Goal: Transaction & Acquisition: Purchase product/service

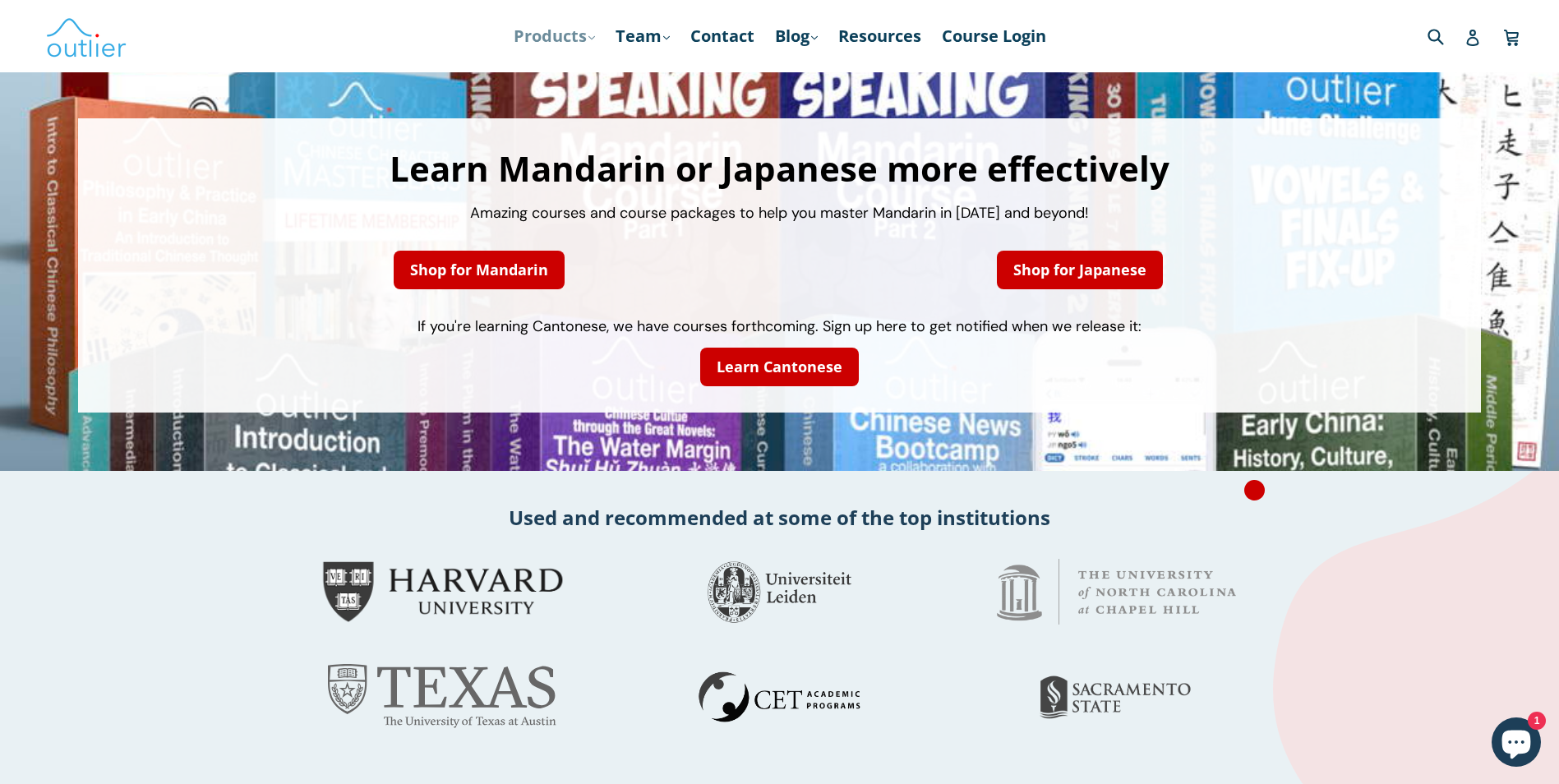
click at [544, 50] on link "Products .cls-1{fill:#231f20} expand" at bounding box center [555, 36] width 97 height 30
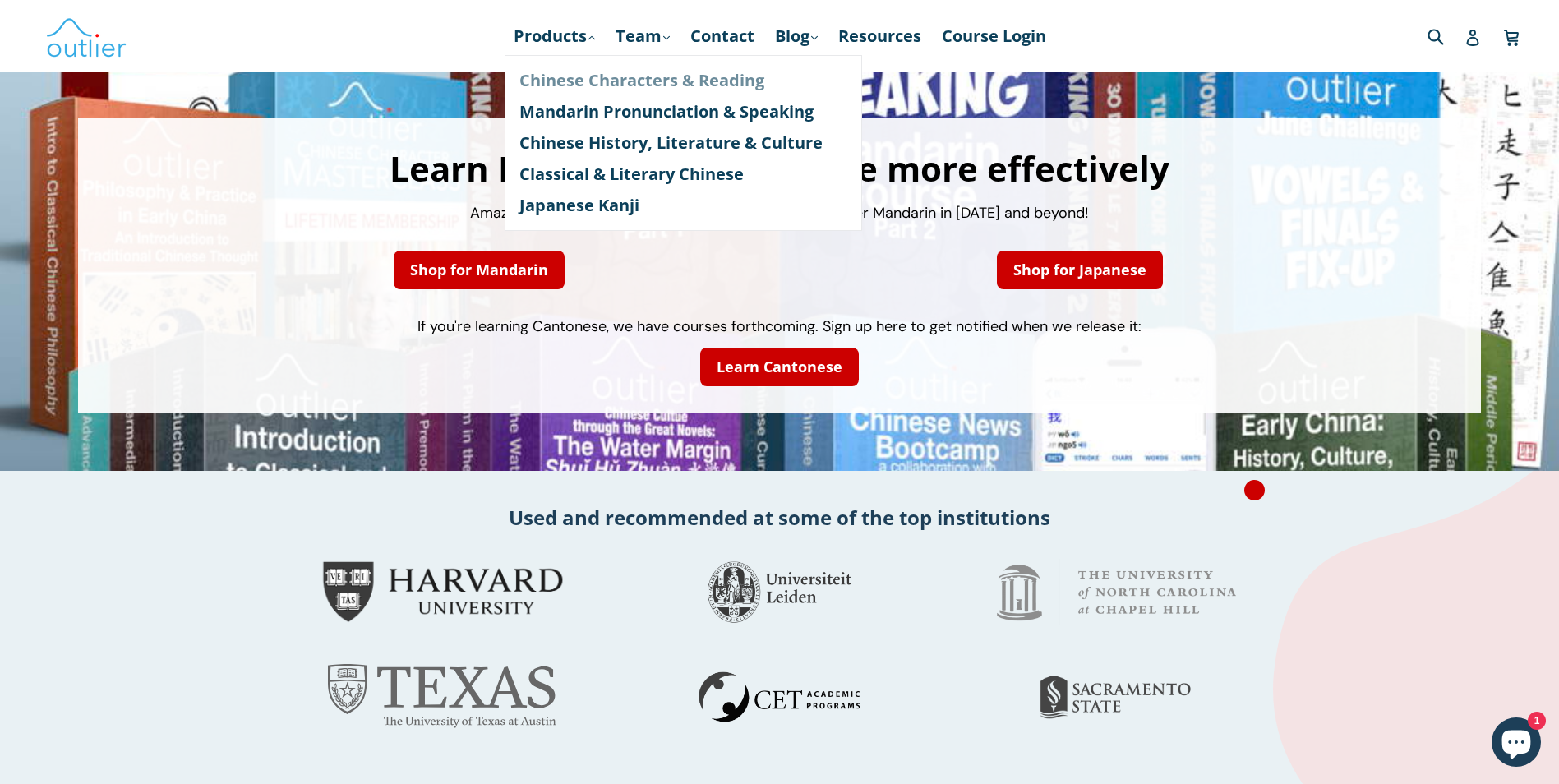
click at [559, 82] on link "Chinese Characters & Reading" at bounding box center [683, 80] width 328 height 32
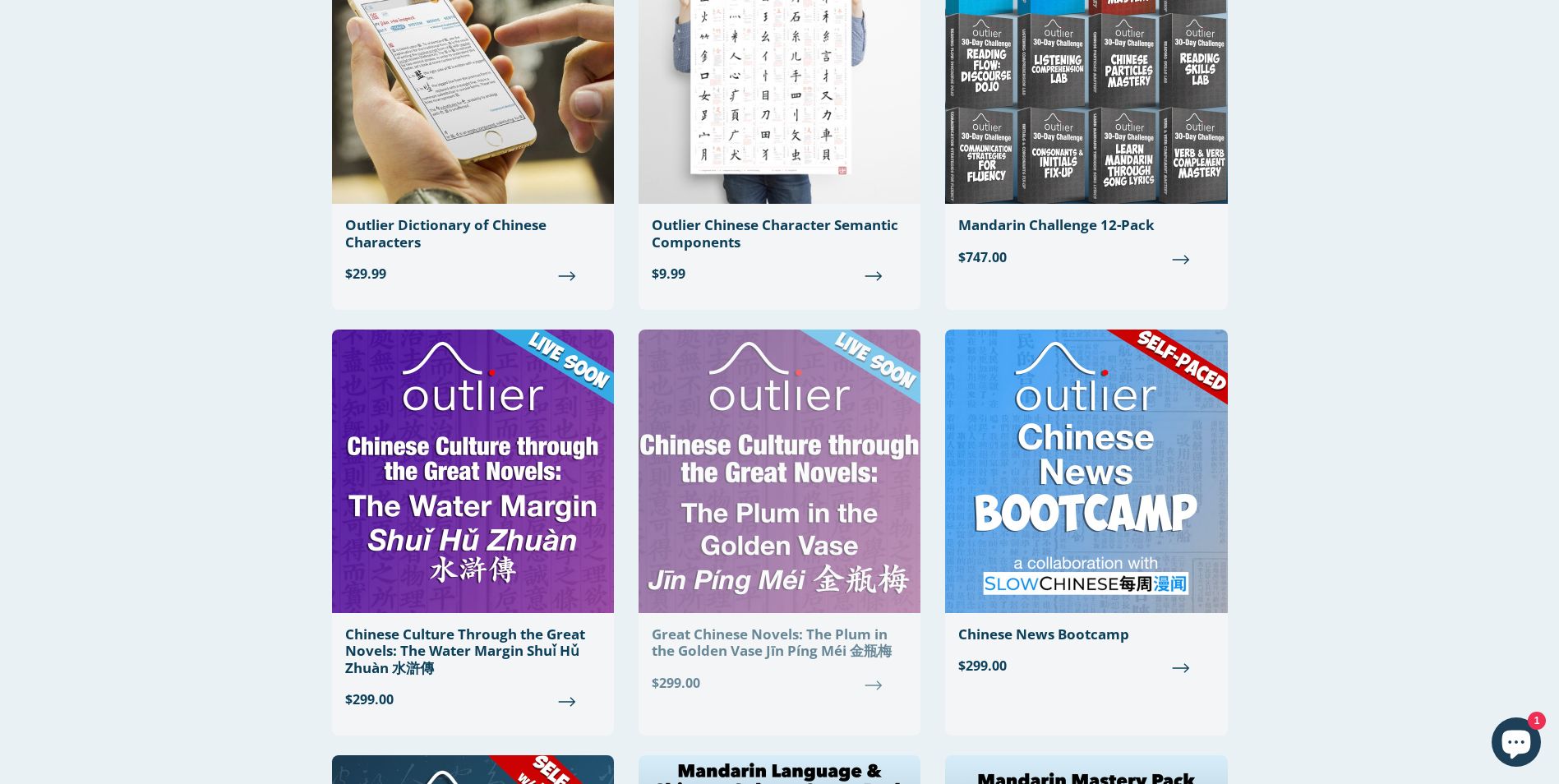
scroll to position [575, 0]
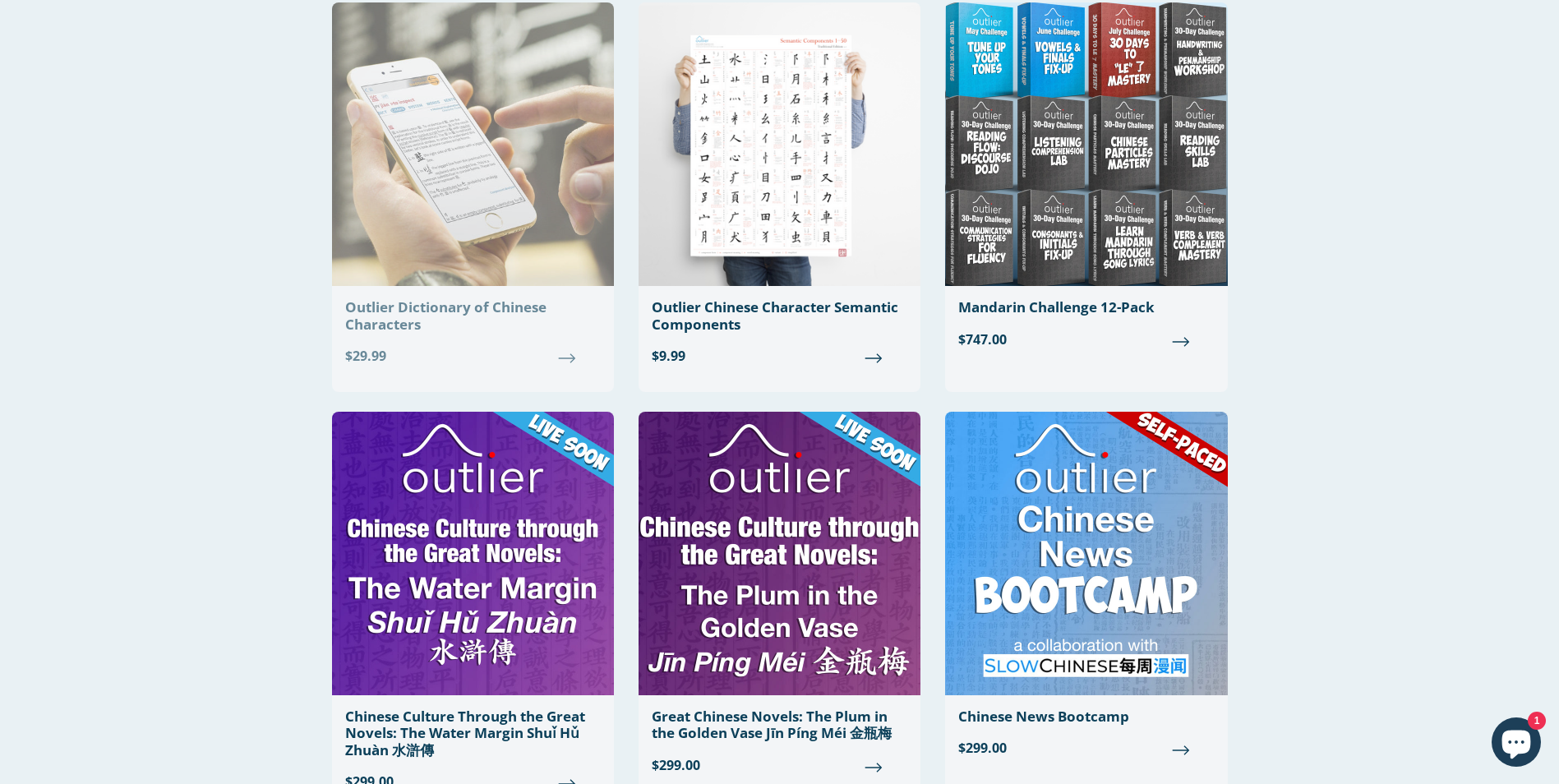
click at [422, 315] on div "Outlier Dictionary of Chinese Characters" at bounding box center [472, 315] width 255 height 33
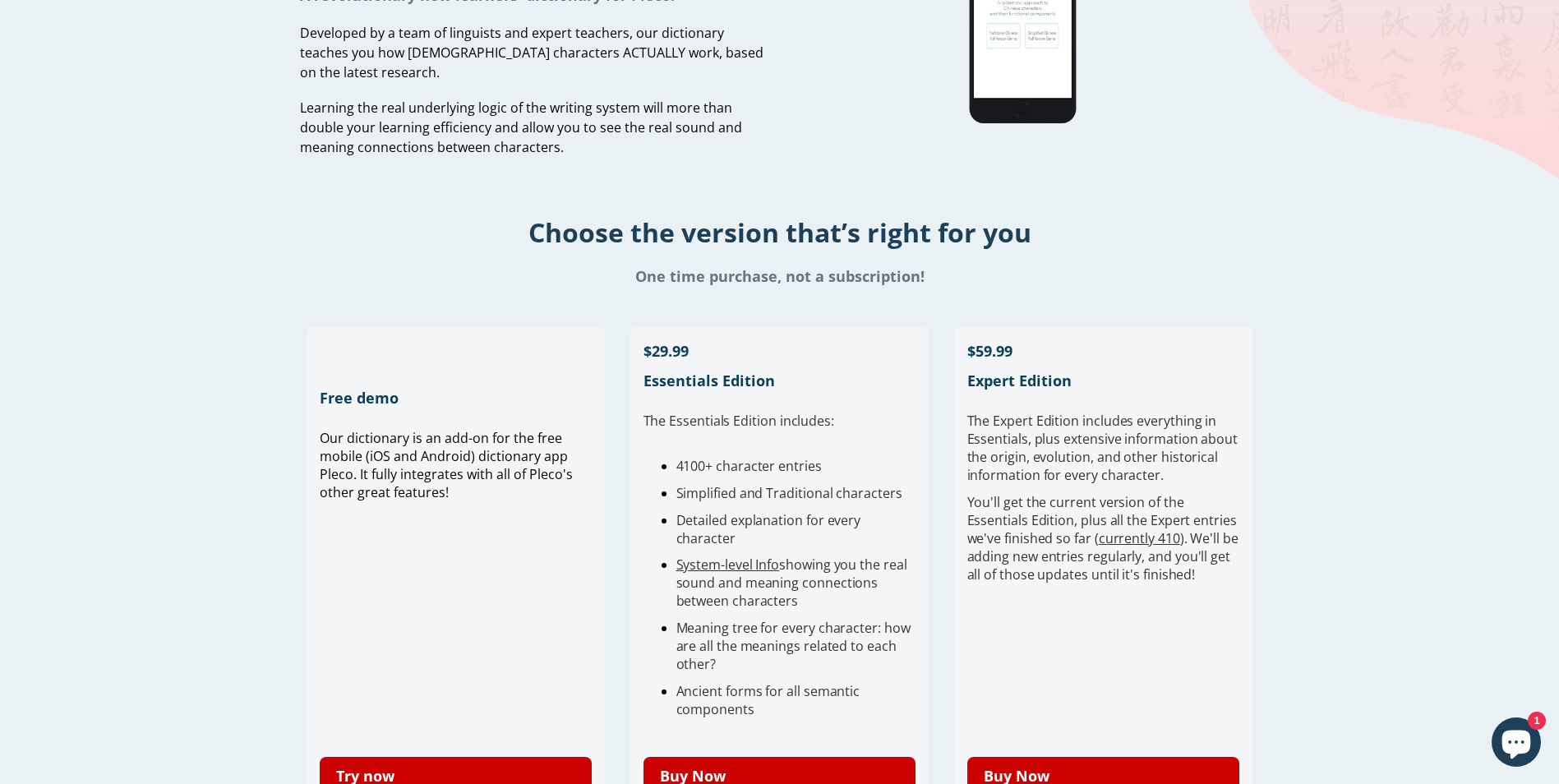
scroll to position [246, 0]
